Goal: Task Accomplishment & Management: Use online tool/utility

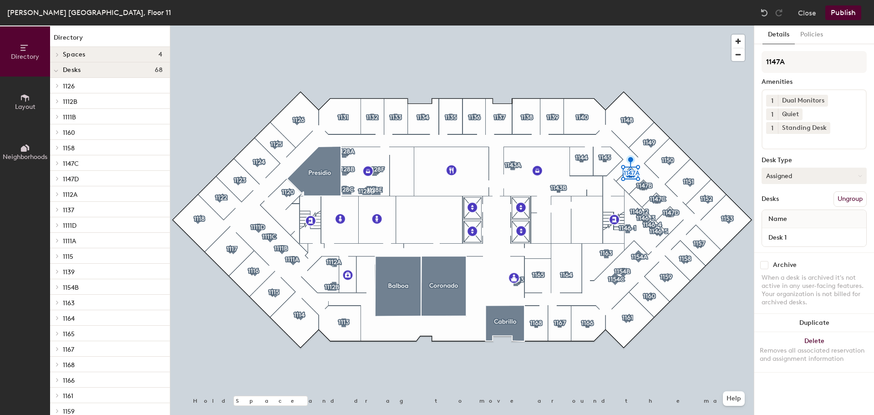
click at [783, 172] on button "Assigned" at bounding box center [813, 175] width 105 height 16
click at [786, 231] on div "Hoteled" at bounding box center [807, 231] width 91 height 14
click at [835, 14] on button "Publish" at bounding box center [843, 12] width 36 height 15
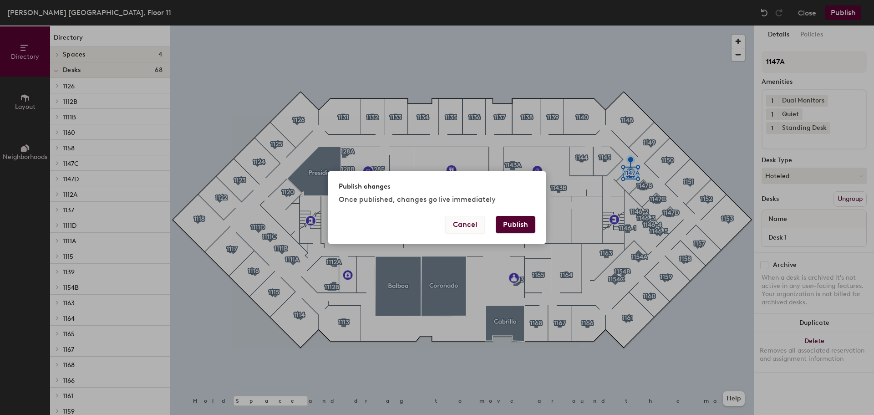
click at [458, 225] on button "Cancel" at bounding box center [465, 224] width 40 height 17
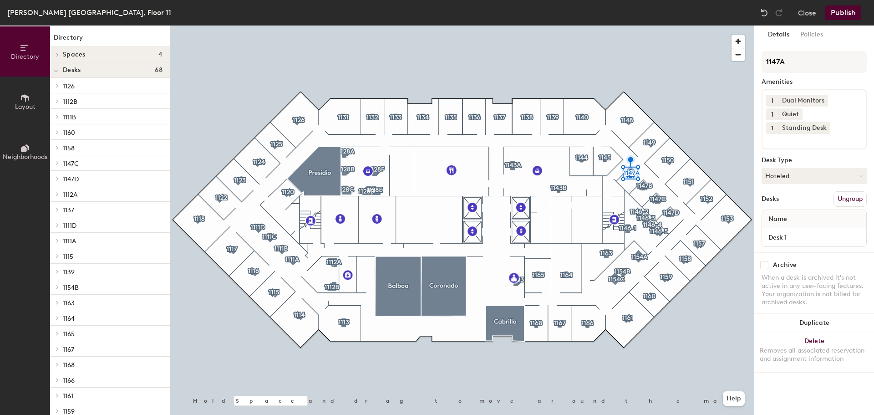
click at [821, 14] on div "Close Publish" at bounding box center [812, 12] width 110 height 15
click at [814, 14] on button "Close" at bounding box center [807, 12] width 18 height 15
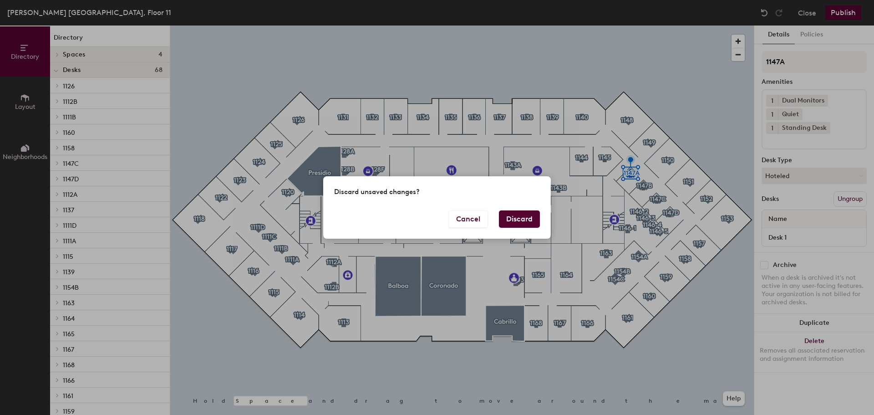
click at [530, 220] on button "Discard" at bounding box center [519, 218] width 41 height 17
